Goal: Information Seeking & Learning: Learn about a topic

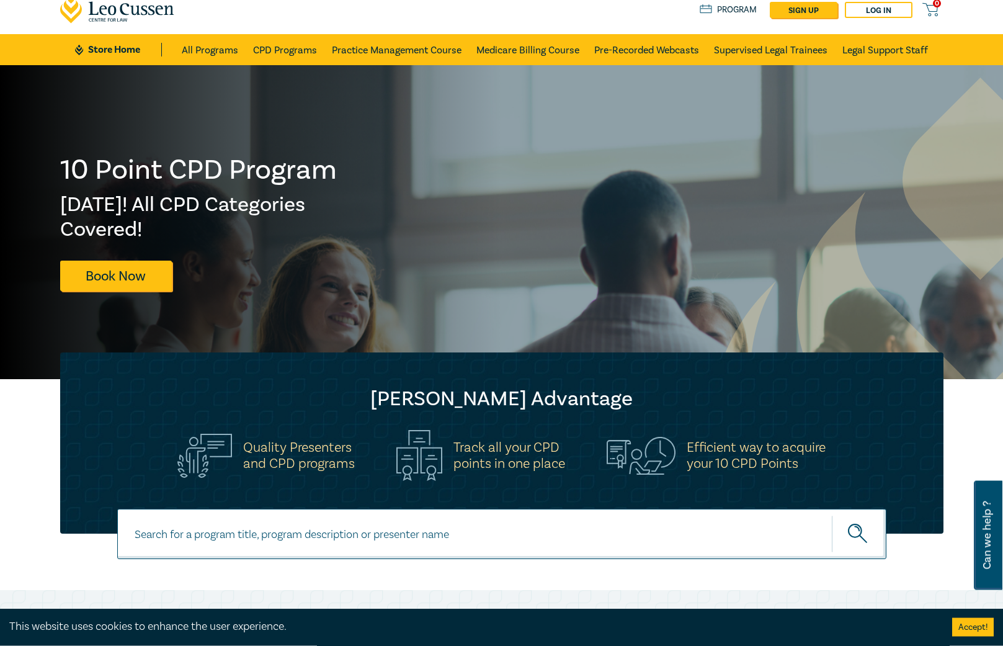
scroll to position [63, 0]
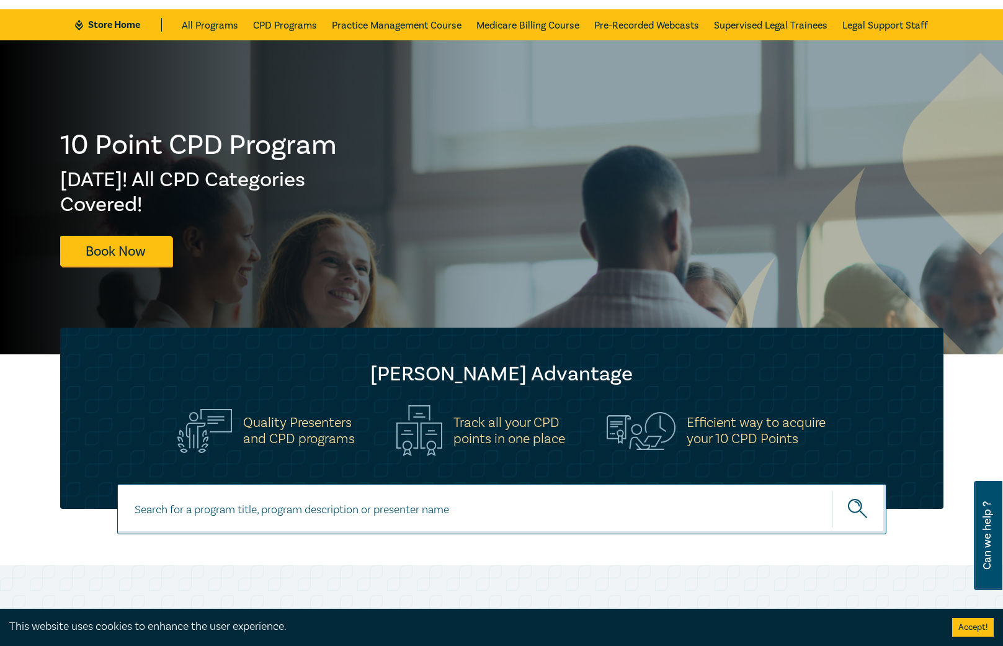
click at [320, 500] on input at bounding box center [501, 509] width 769 height 50
type input "family law"
click at [832, 490] on button "submit" at bounding box center [859, 509] width 55 height 38
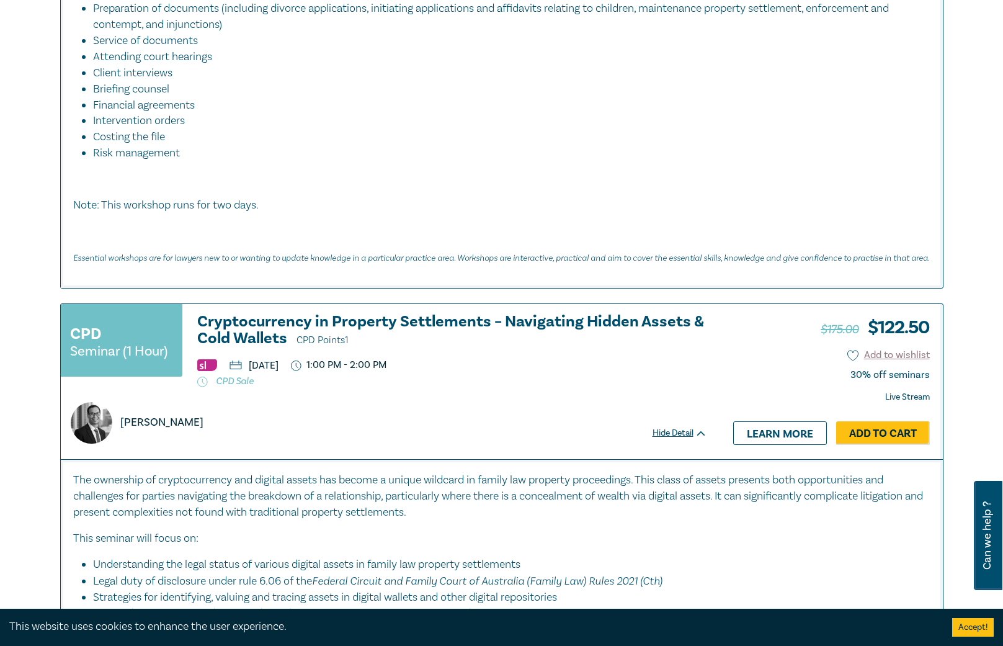
scroll to position [569, 0]
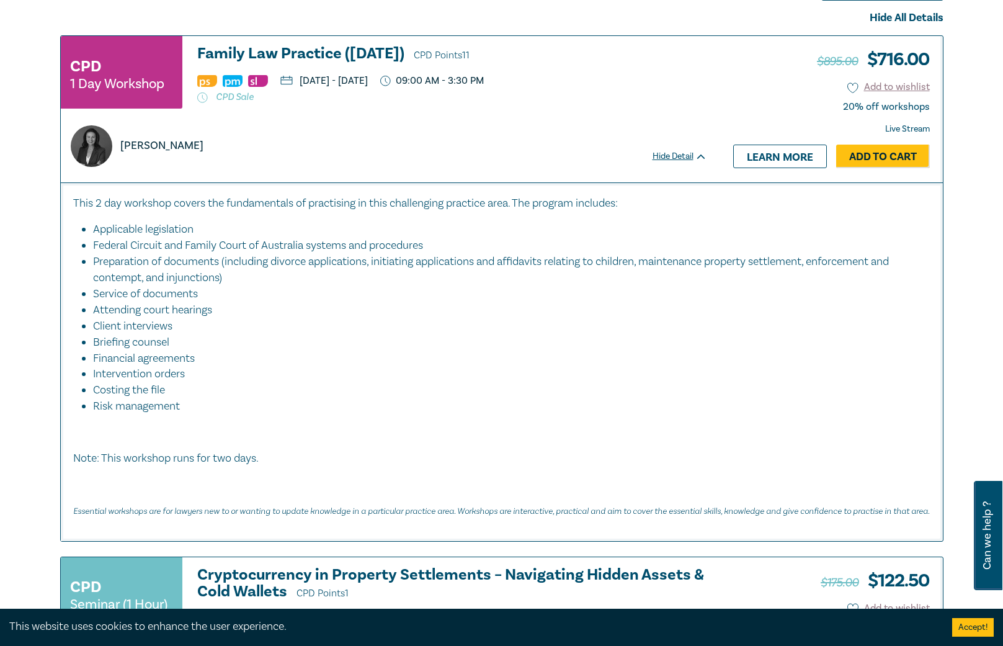
click at [335, 60] on h3 "Family Law Practice (November 2025) CPD Points 11" at bounding box center [452, 54] width 510 height 19
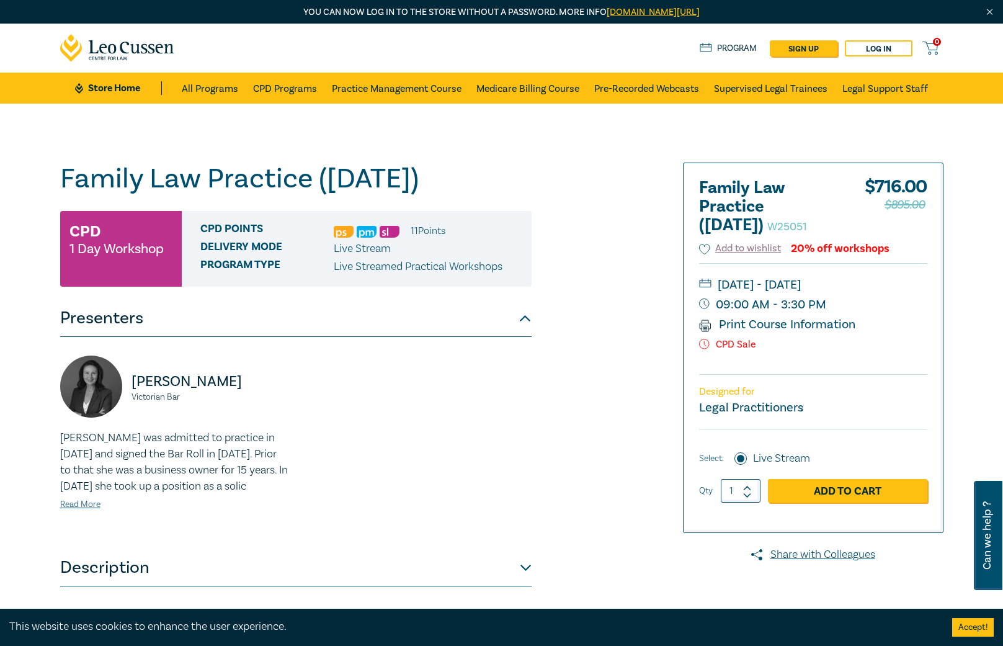
click at [350, 471] on div "Panayiota Karnis Victorian Bar Pat Karnis was admitted to practice in August 20…" at bounding box center [296, 442] width 486 height 175
